Goal: Task Accomplishment & Management: Manage account settings

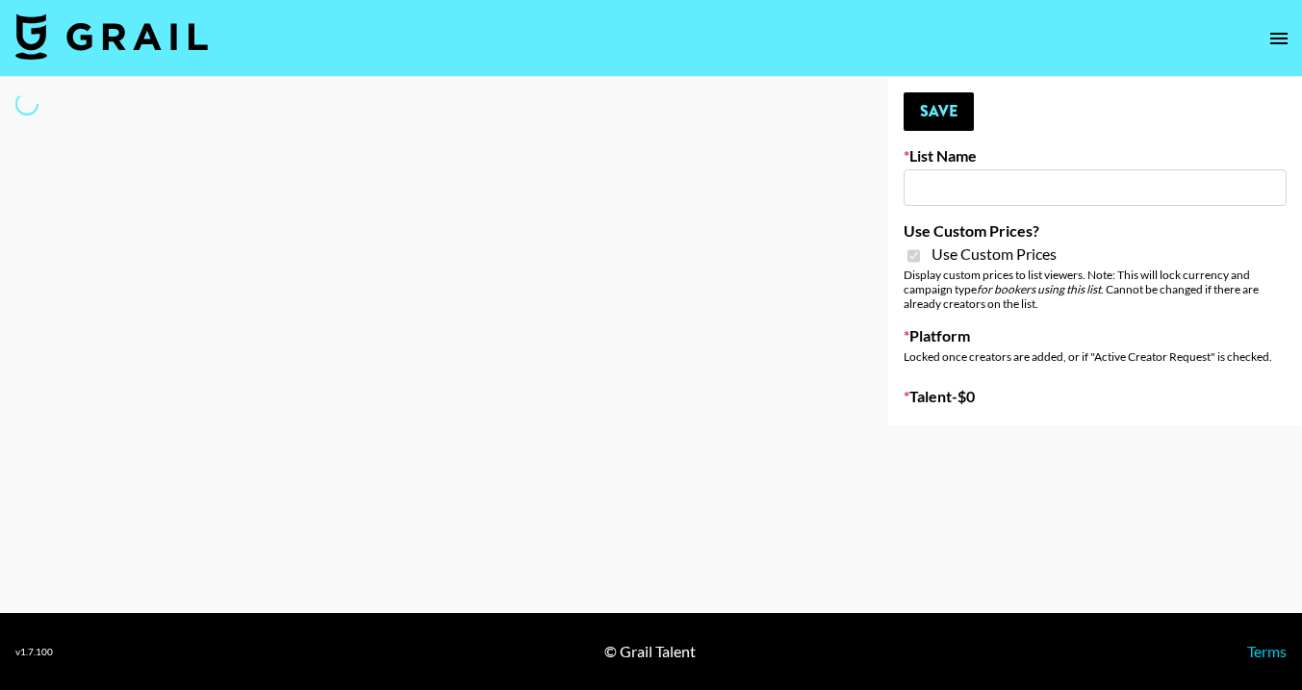
type input "Nippies"
checkbox input "true"
select select "Brand"
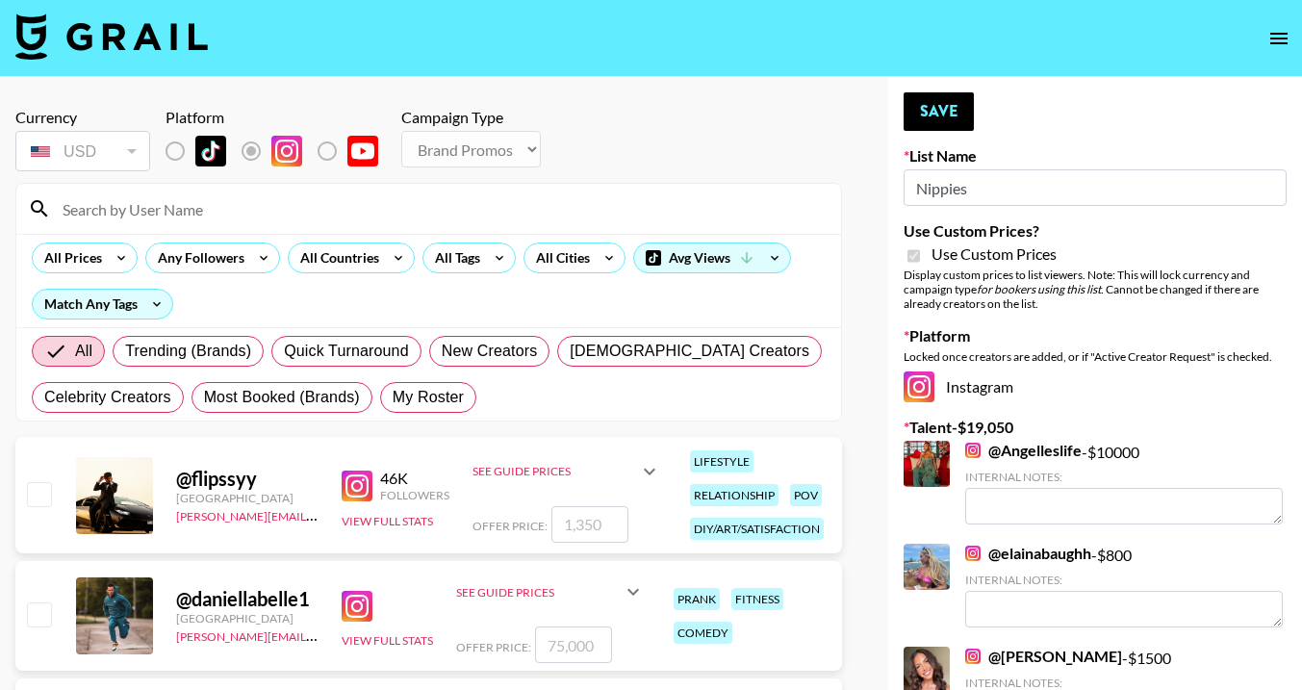
click at [216, 207] on input at bounding box center [440, 208] width 779 height 31
type input "jadyn"
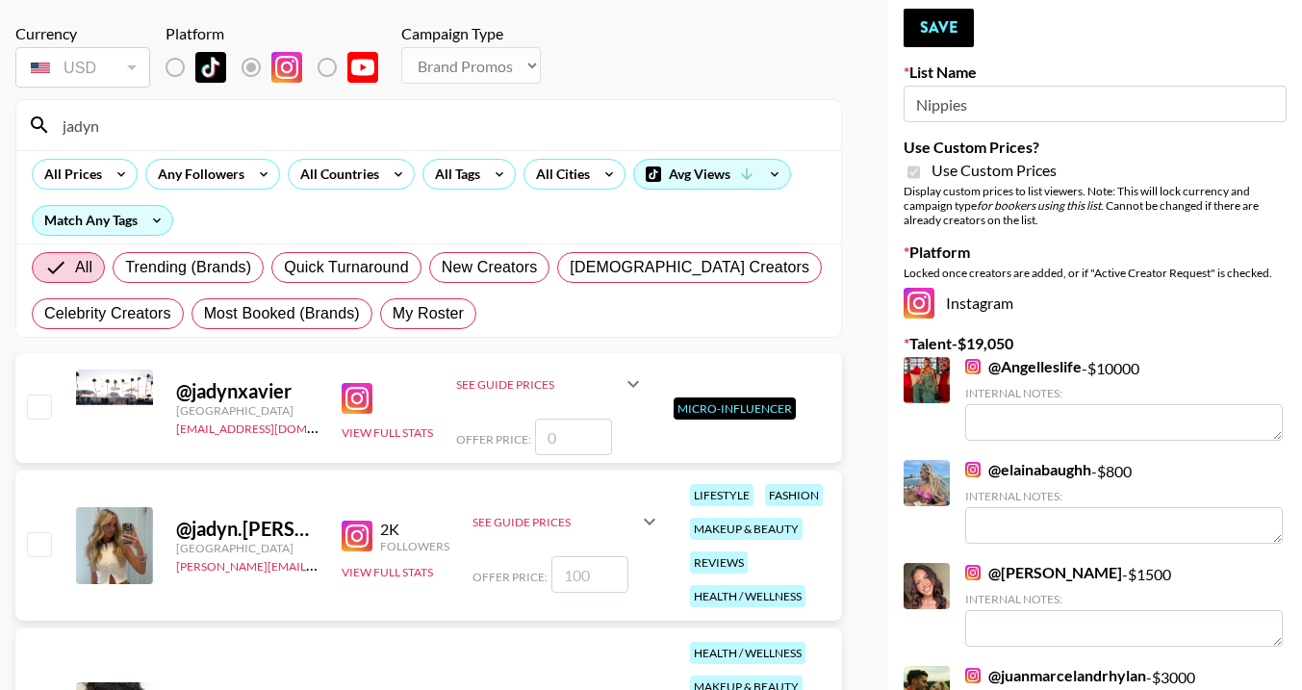
scroll to position [114, 0]
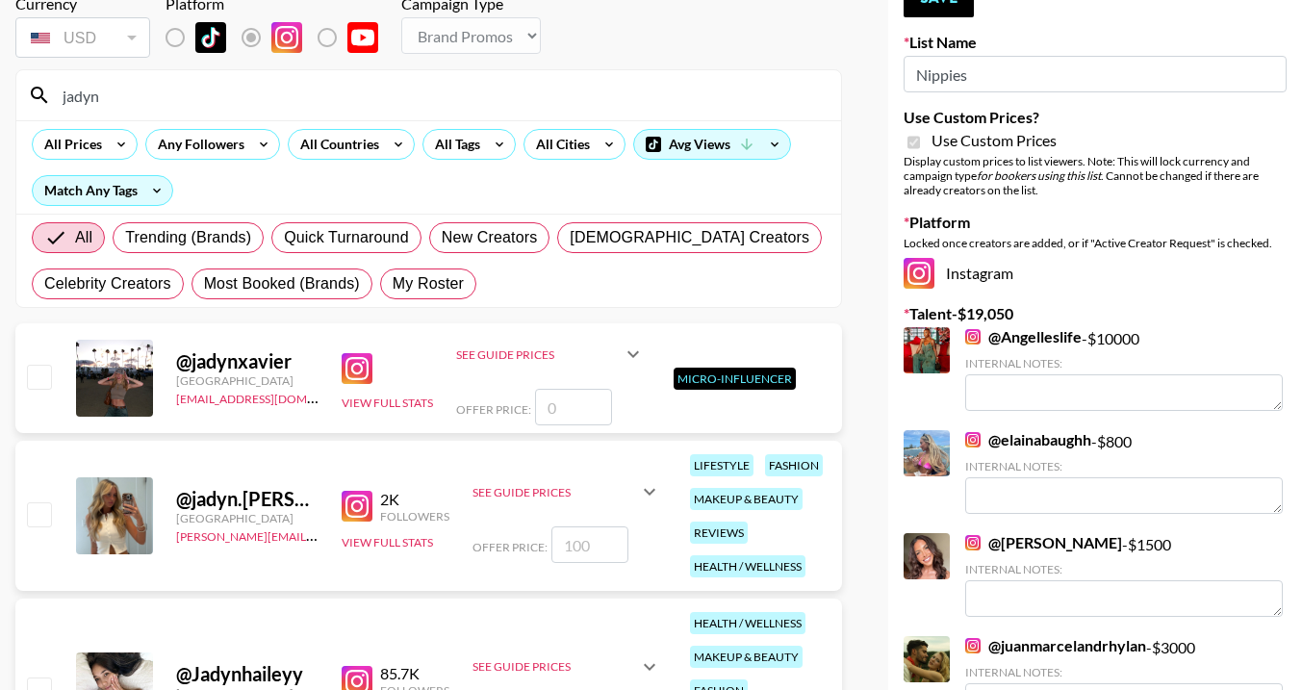
click at [38, 516] on input "checkbox" at bounding box center [38, 513] width 23 height 23
checkbox input "true"
type input "100"
click at [641, 497] on icon at bounding box center [649, 491] width 23 height 23
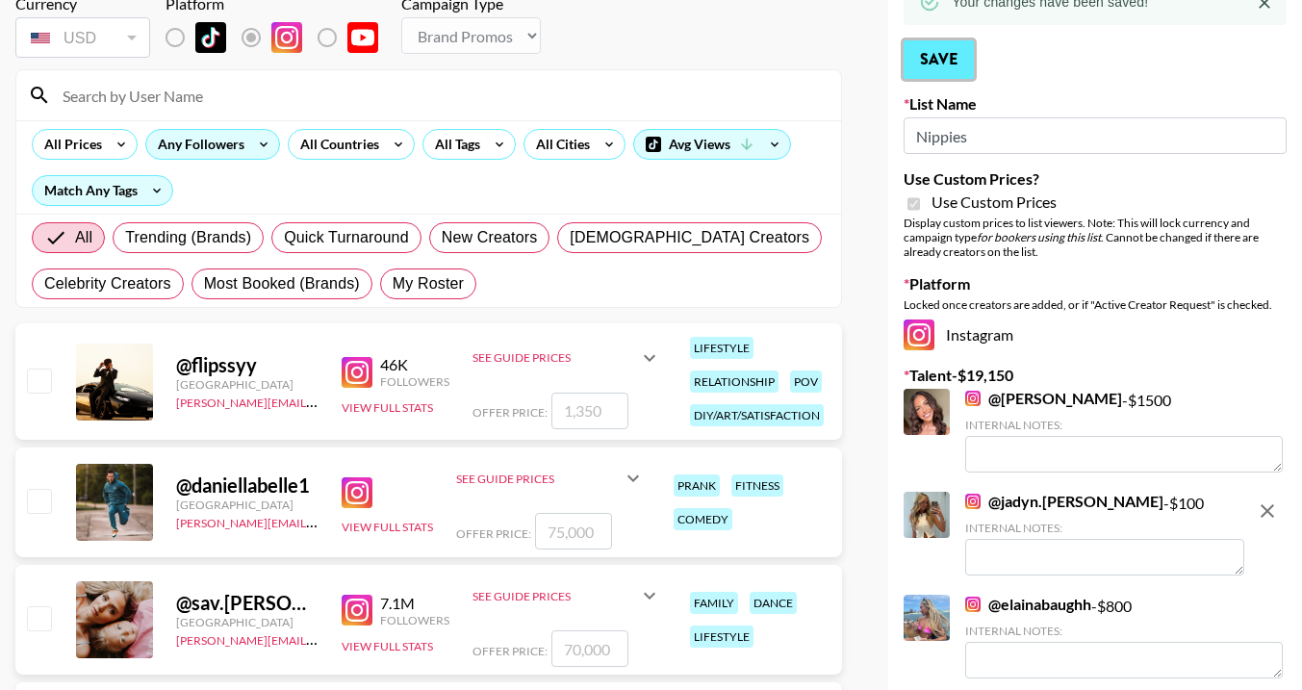
scroll to position [0, 0]
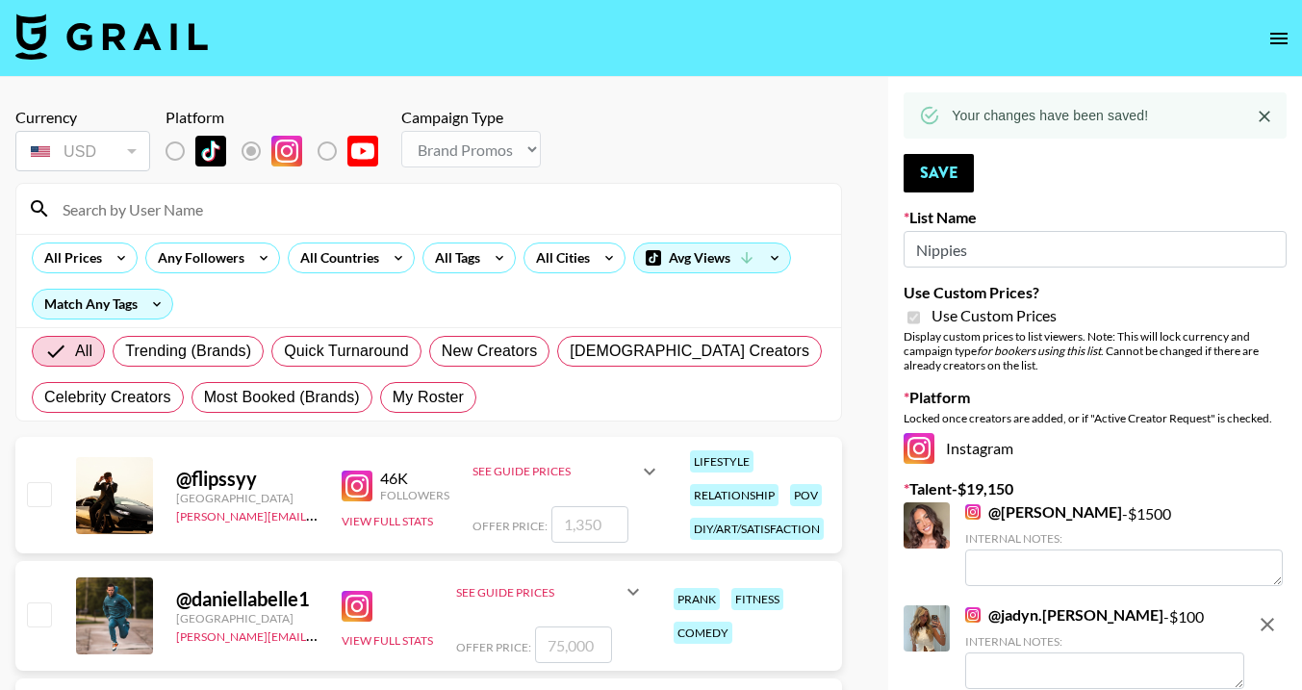
click at [211, 203] on input at bounding box center [440, 208] width 779 height 31
type input "macy"
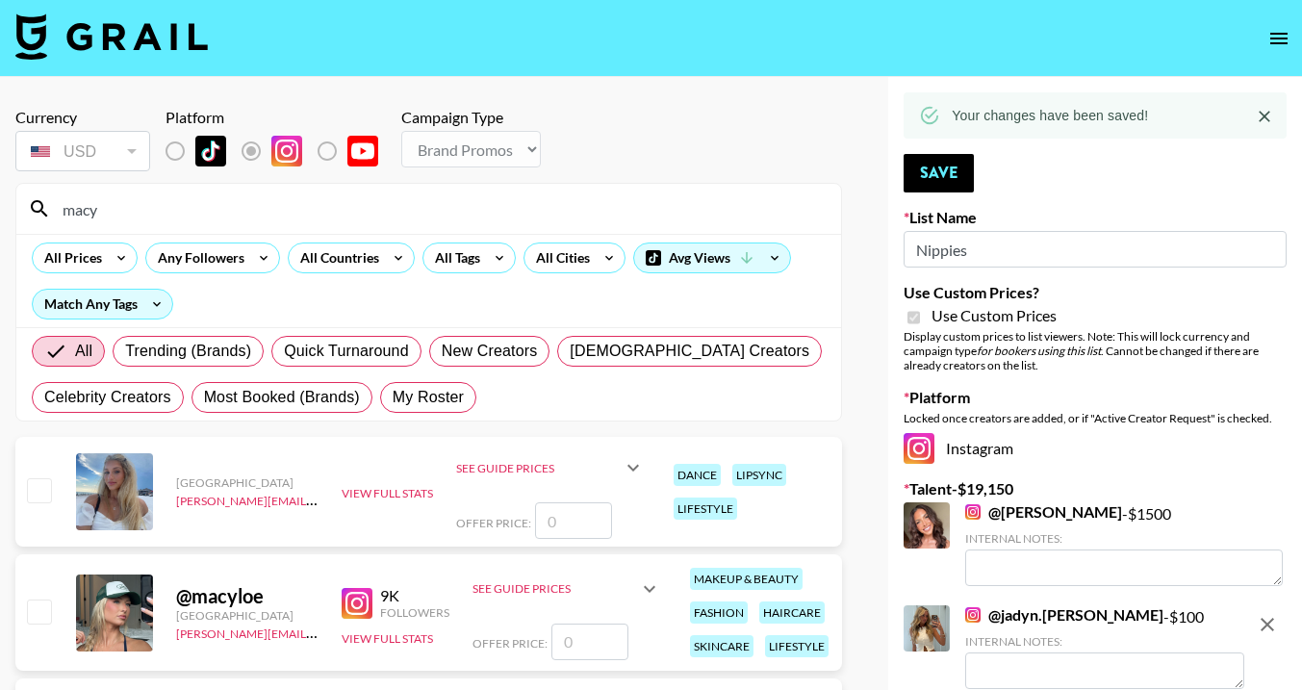
click at [39, 611] on input "checkbox" at bounding box center [38, 611] width 23 height 23
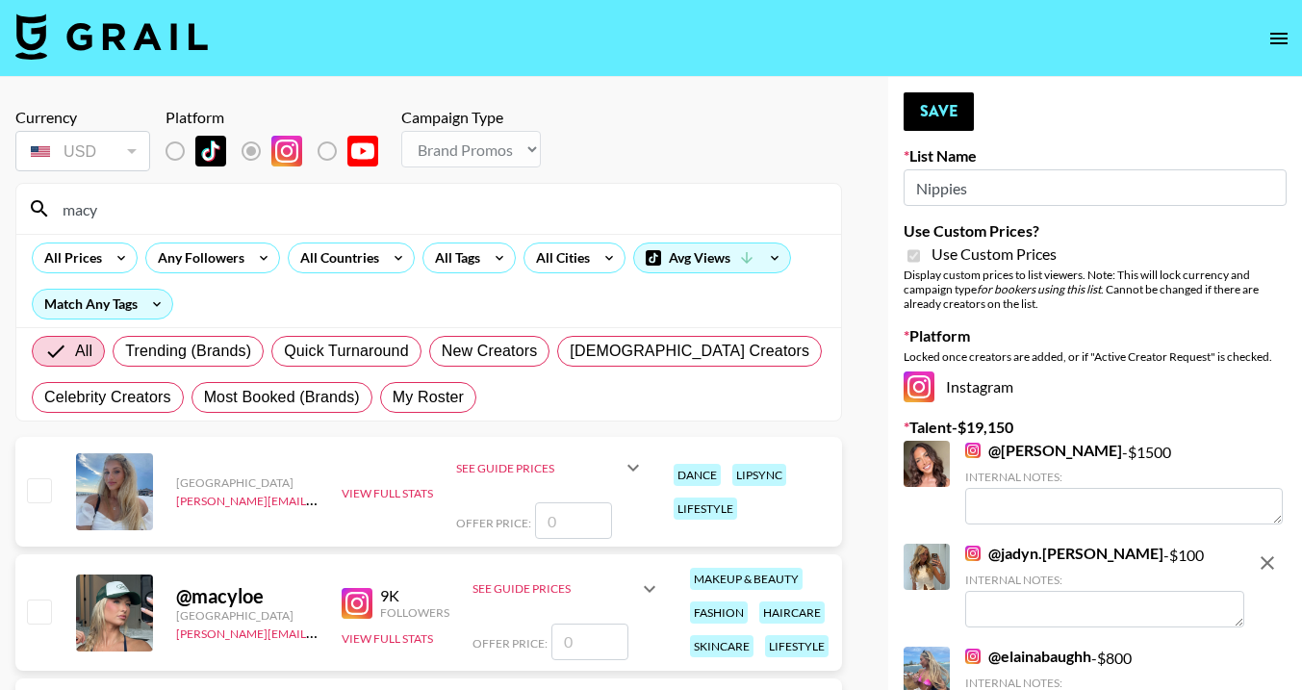
click at [658, 584] on icon at bounding box center [649, 588] width 23 height 23
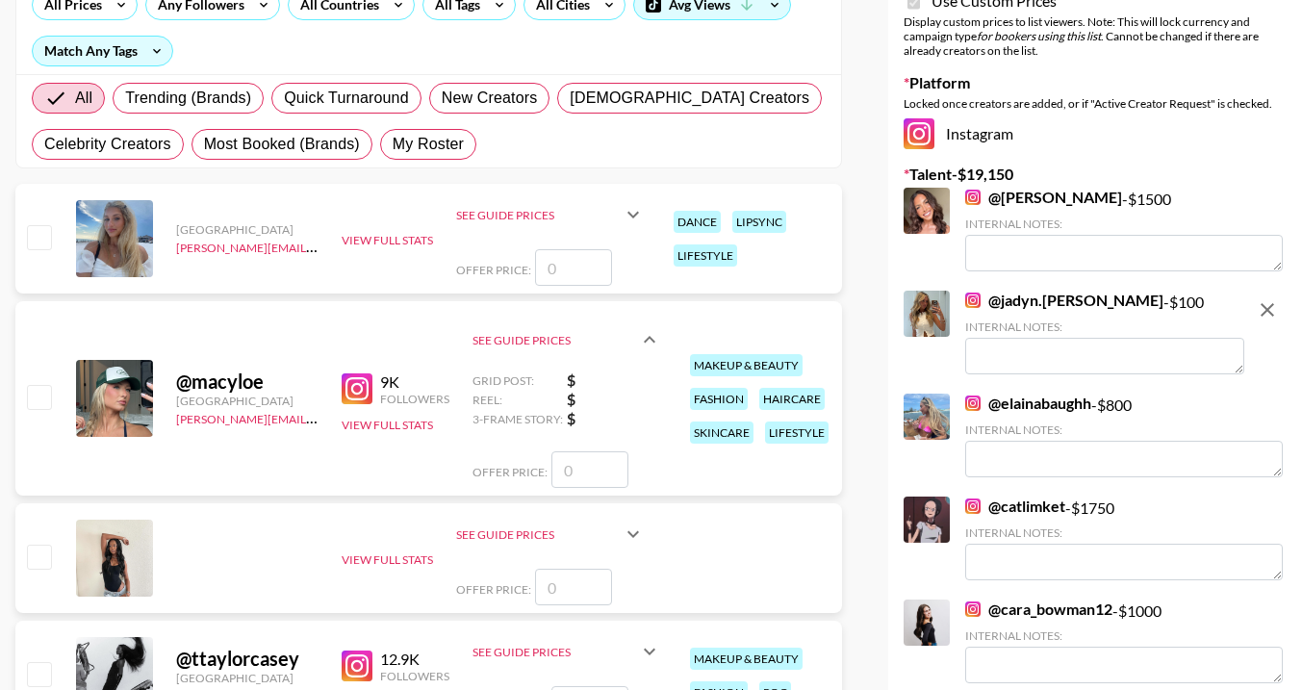
scroll to position [181, 0]
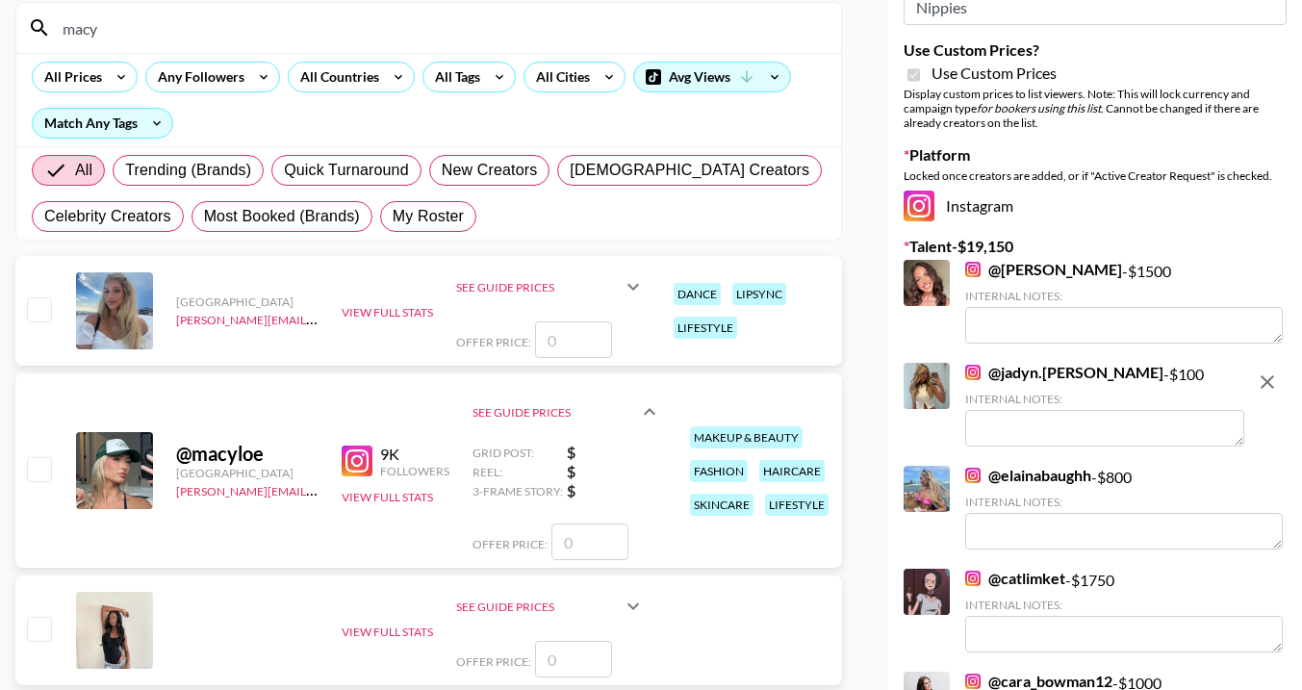
click at [581, 543] on input "number" at bounding box center [589, 542] width 77 height 37
checkbox input "true"
type input "1500"
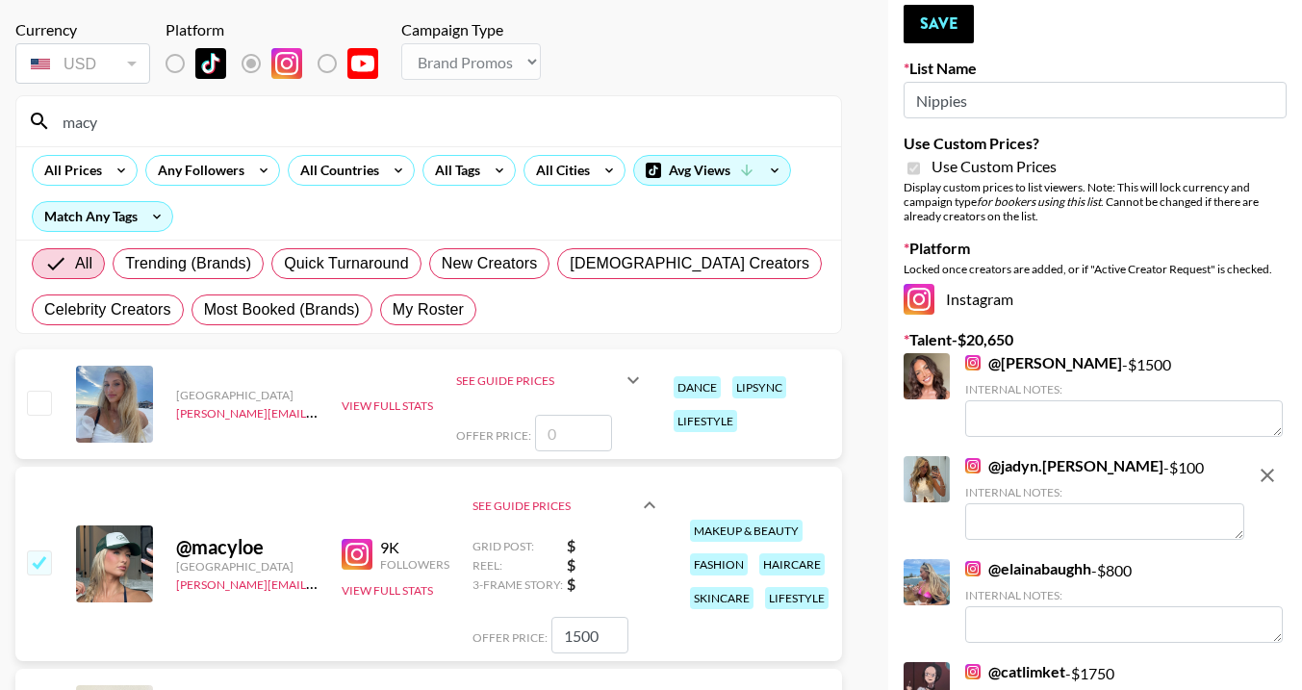
scroll to position [0, 0]
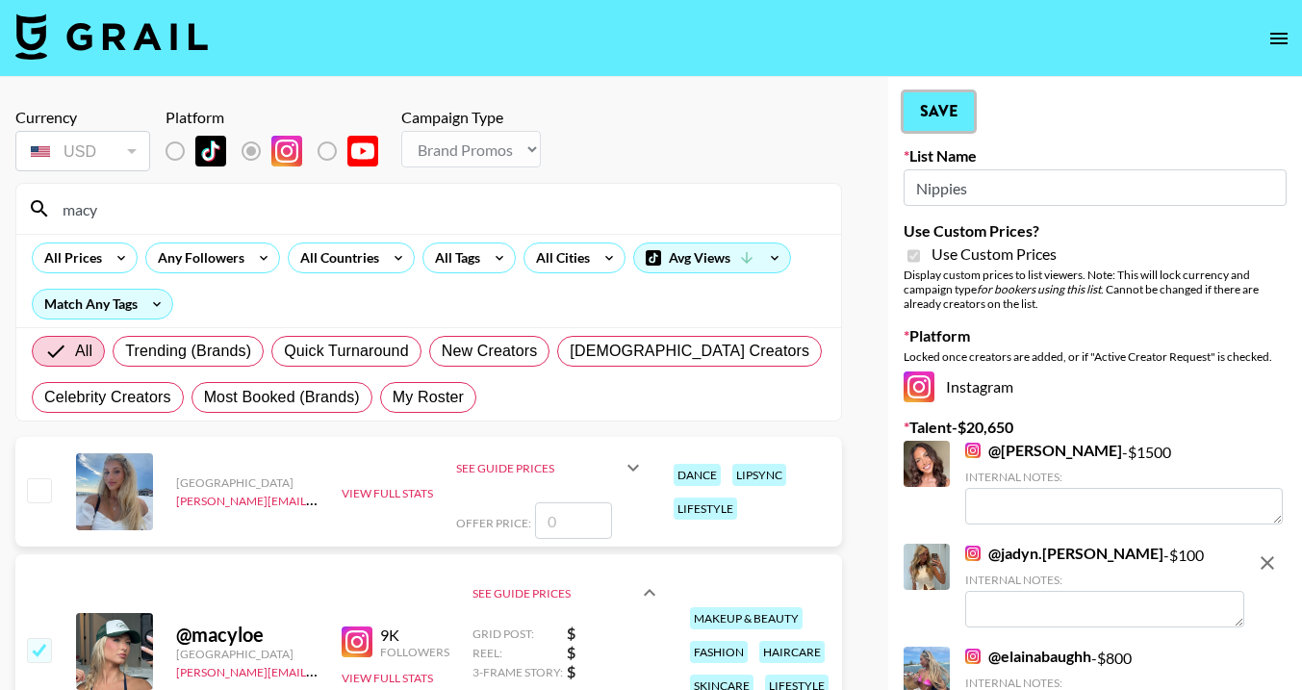
click at [965, 107] on button "Save" at bounding box center [939, 111] width 70 height 38
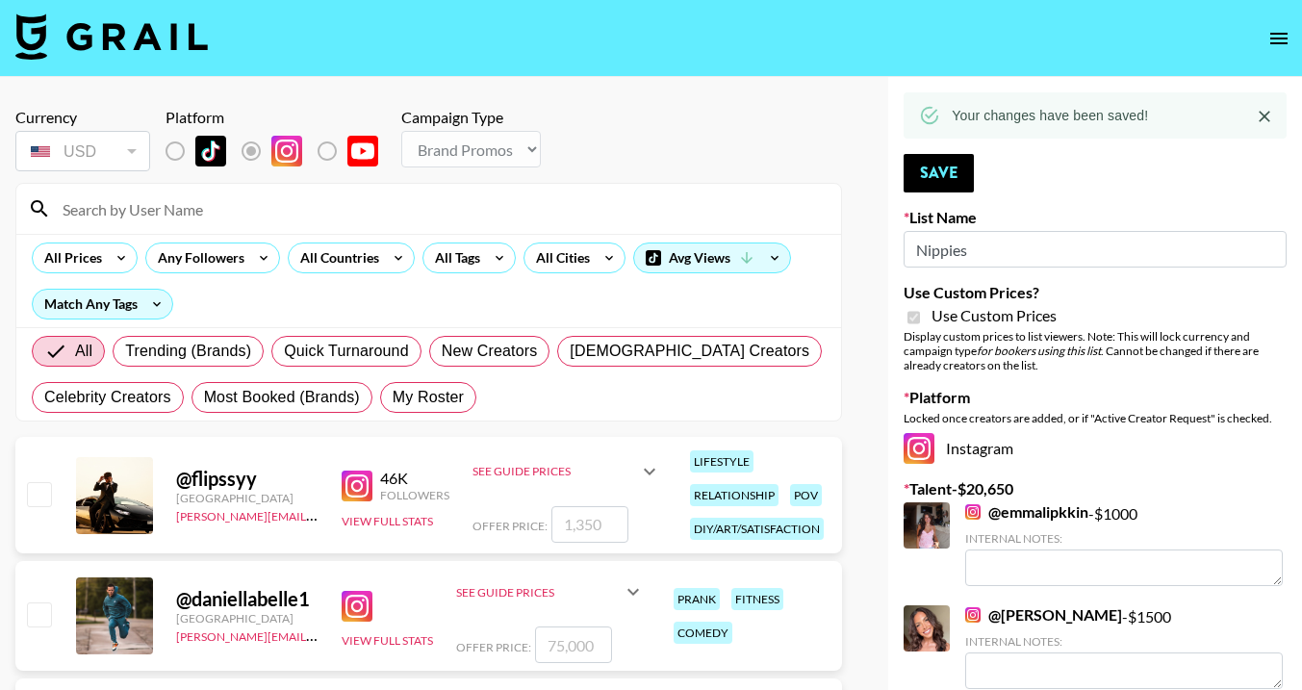
click at [428, 216] on input at bounding box center [440, 208] width 779 height 31
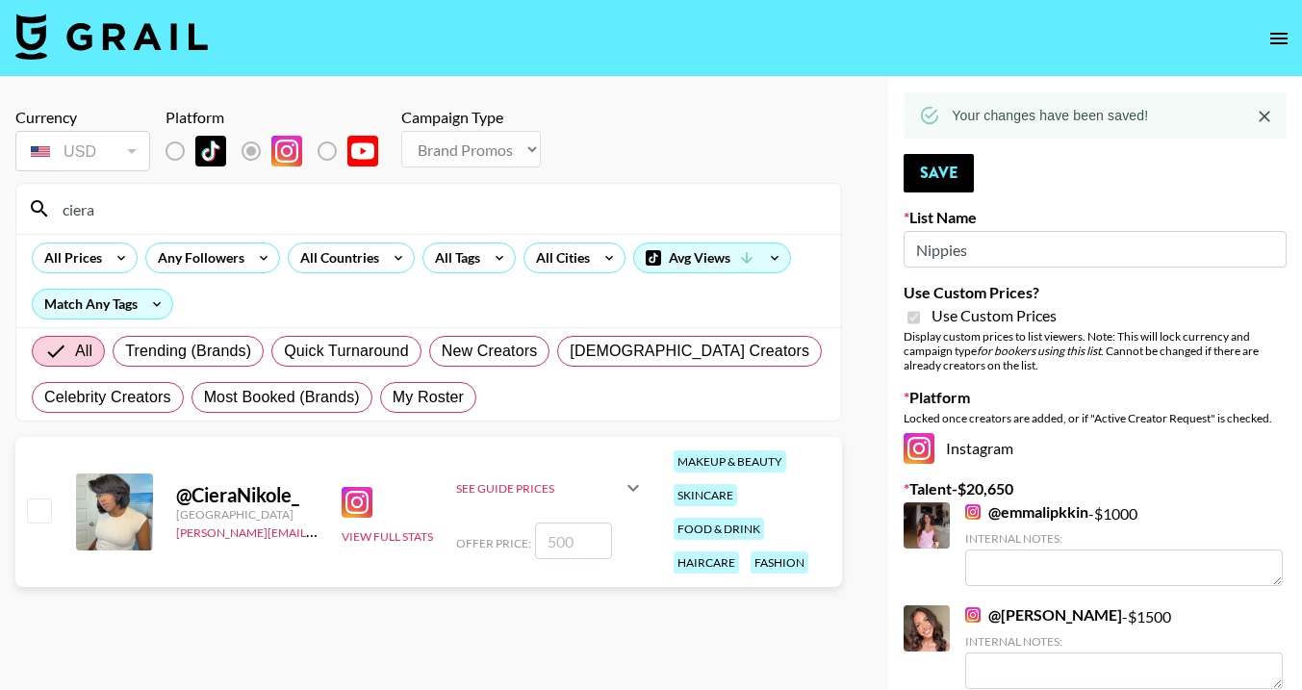
type input "ciera"
click at [43, 517] on input "checkbox" at bounding box center [38, 509] width 23 height 23
checkbox input "true"
type input "500"
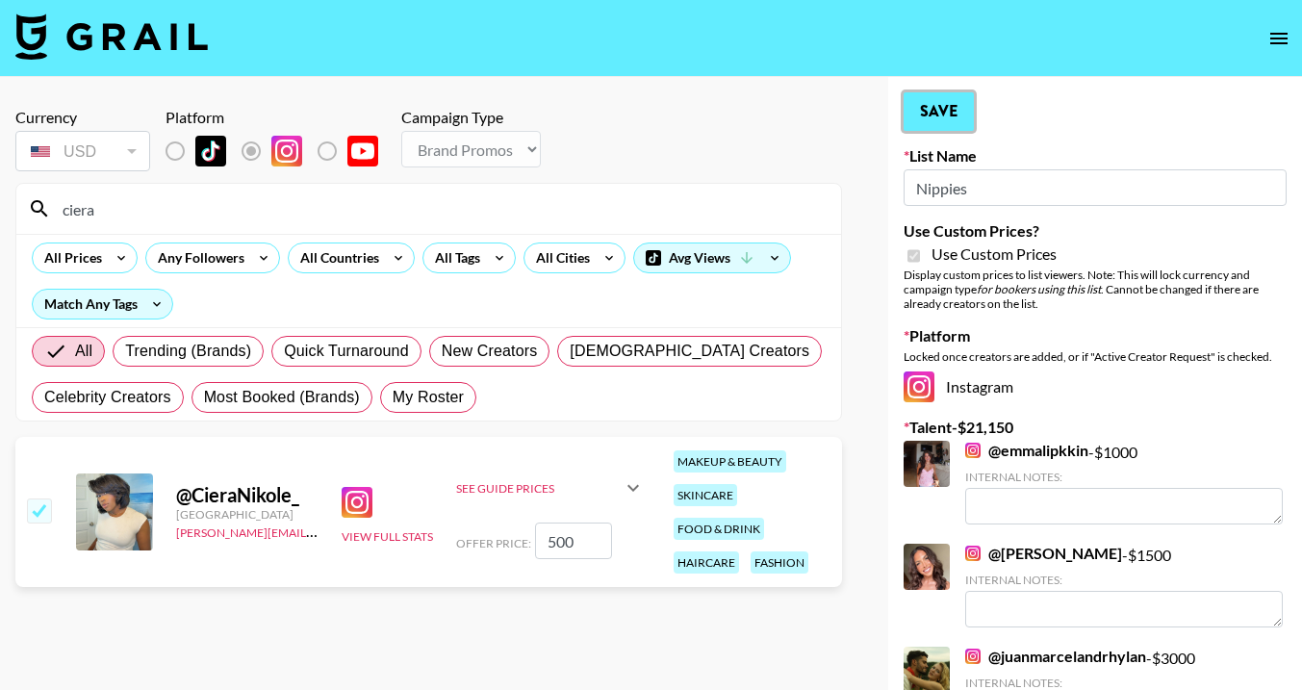
click at [962, 119] on button "Save" at bounding box center [939, 111] width 70 height 38
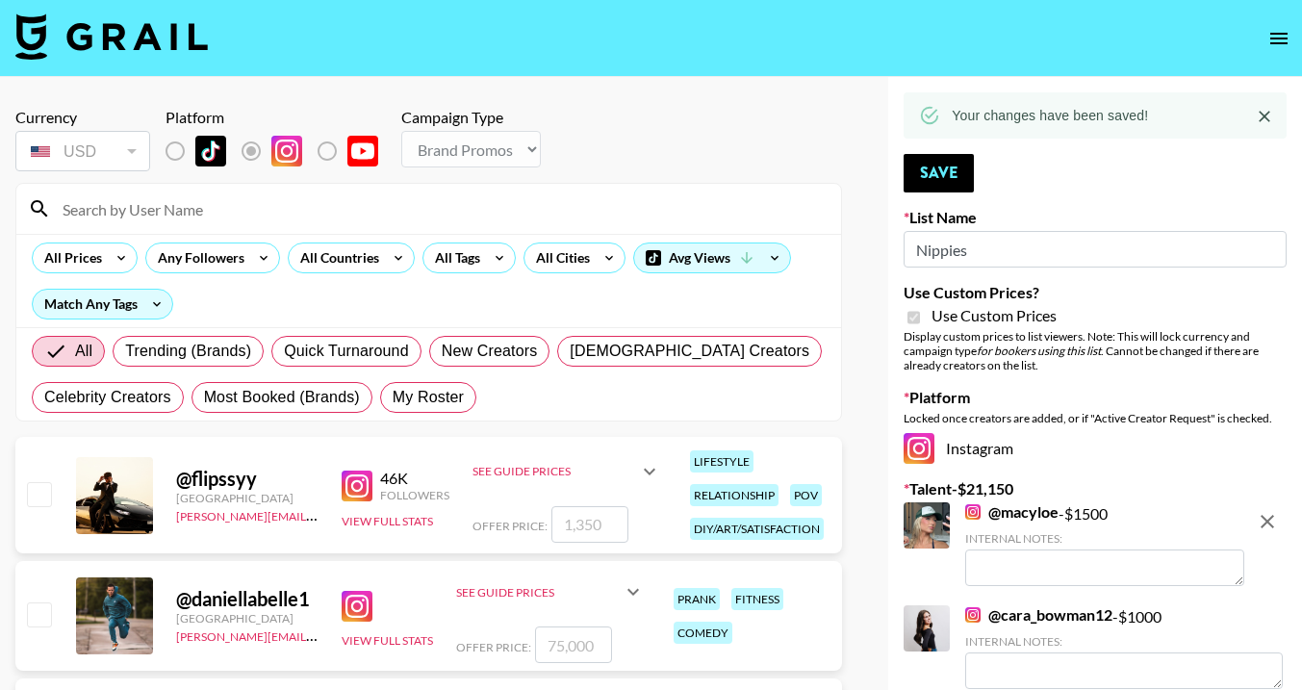
click at [403, 221] on input at bounding box center [440, 208] width 779 height 31
type input "sarahub"
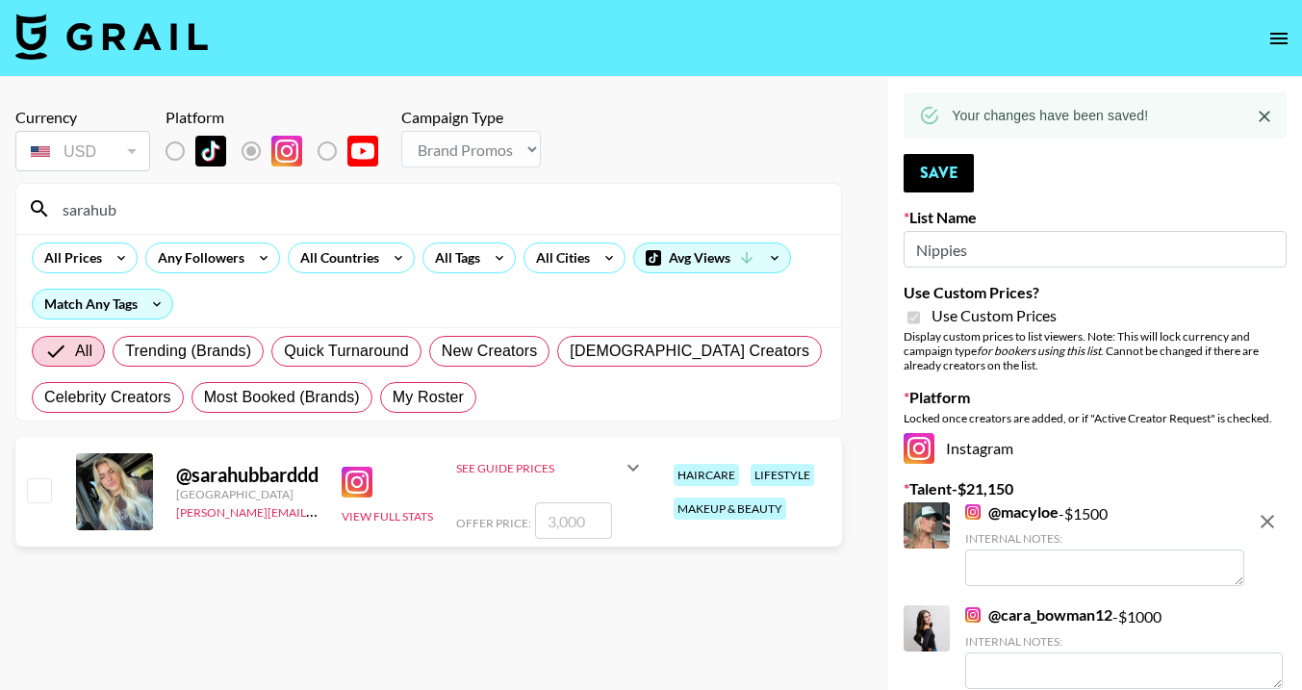
click at [42, 494] on input "checkbox" at bounding box center [38, 489] width 23 height 23
checkbox input "true"
type input "3000"
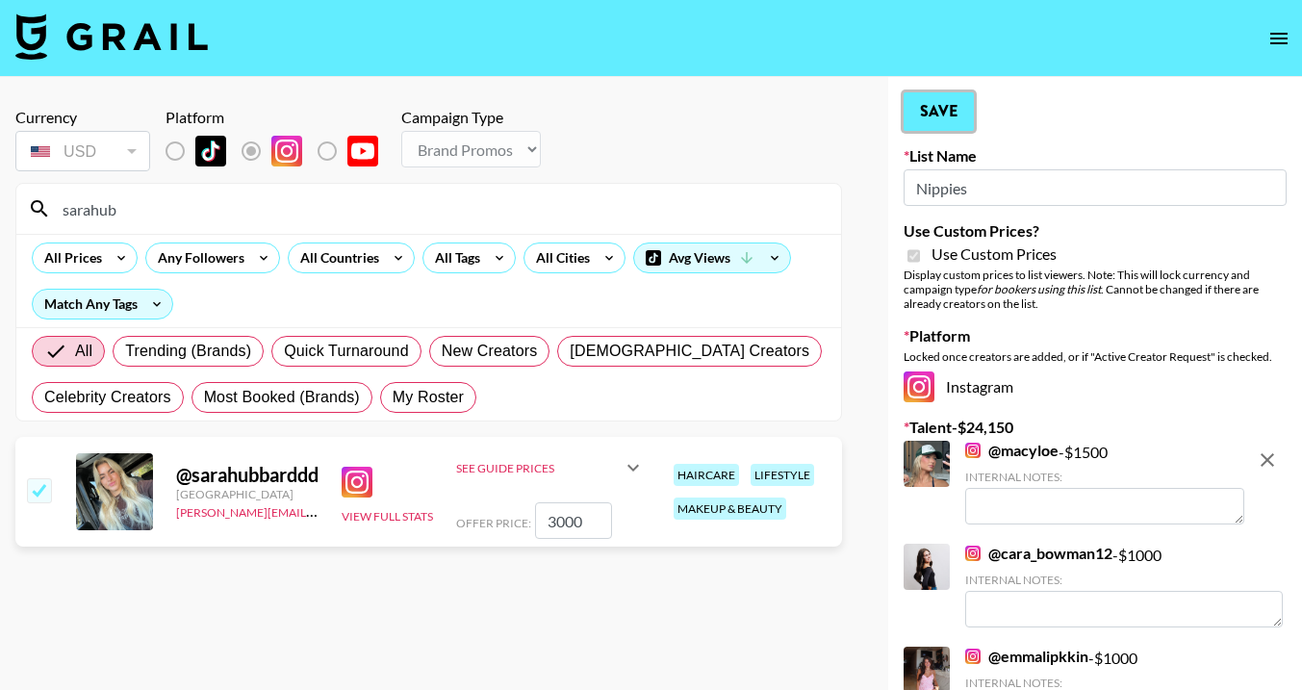
click at [943, 117] on button "Save" at bounding box center [939, 111] width 70 height 38
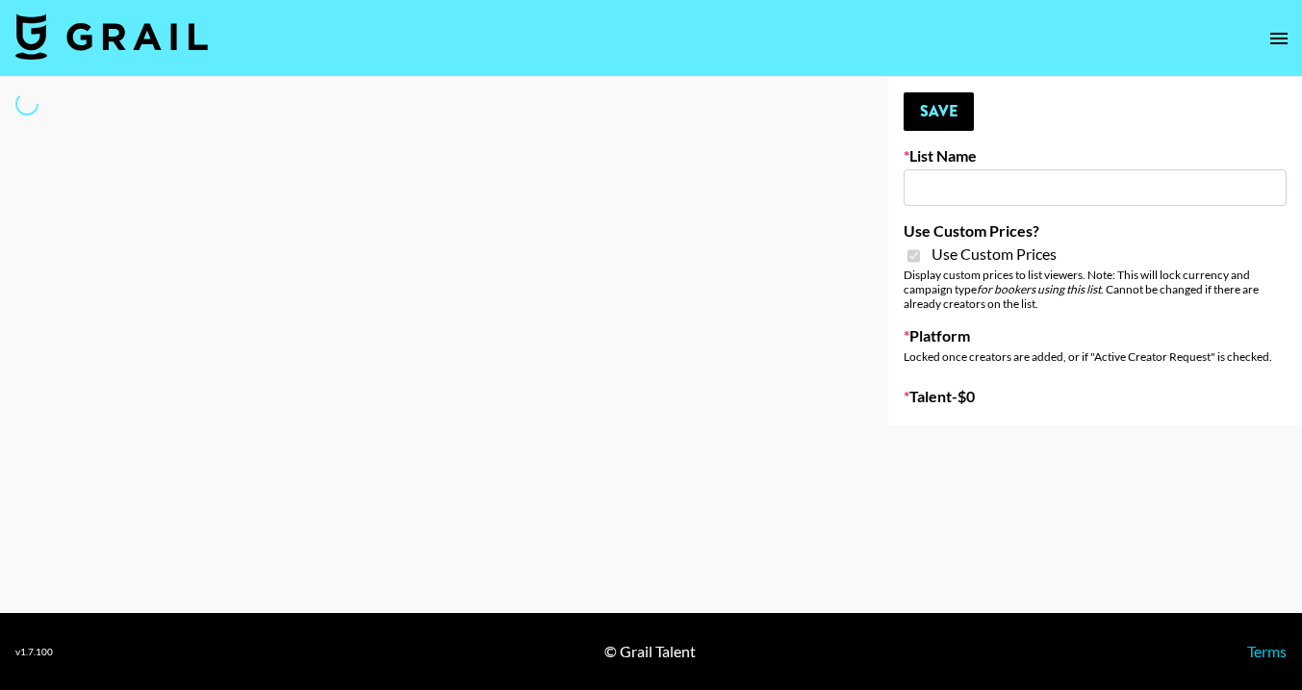
type input "Jinx Fall Campaign"
checkbox input "true"
select select "Brand"
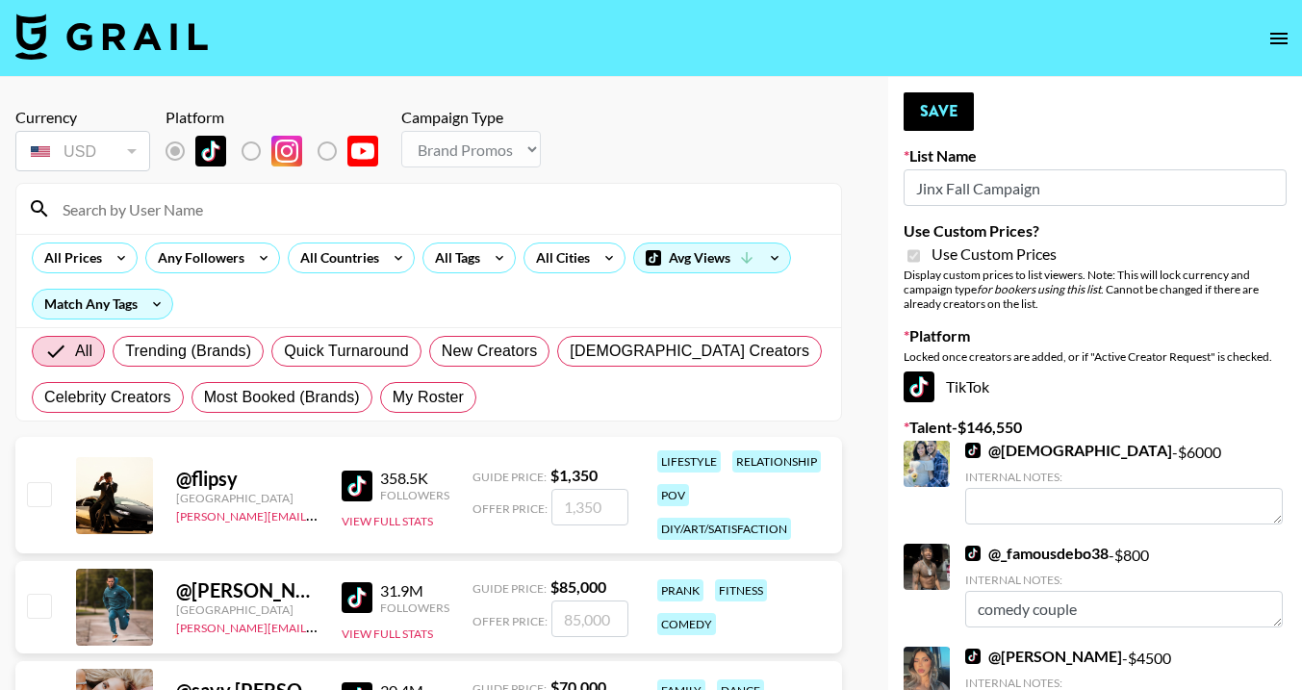
click at [210, 218] on input at bounding box center [440, 208] width 779 height 31
type input "sarahub"
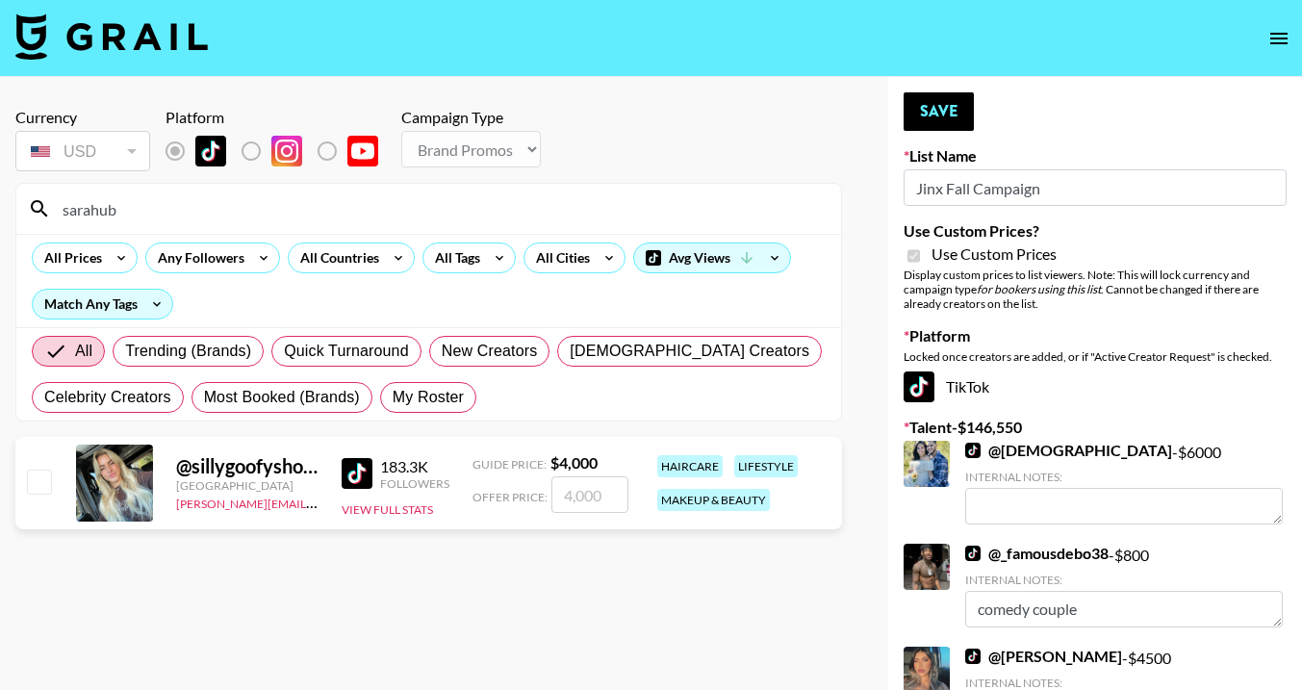
click at [43, 478] on input "checkbox" at bounding box center [38, 481] width 23 height 23
checkbox input "true"
type input "4000"
click at [927, 124] on button "Save" at bounding box center [939, 111] width 70 height 38
